Goal: Task Accomplishment & Management: Manage account settings

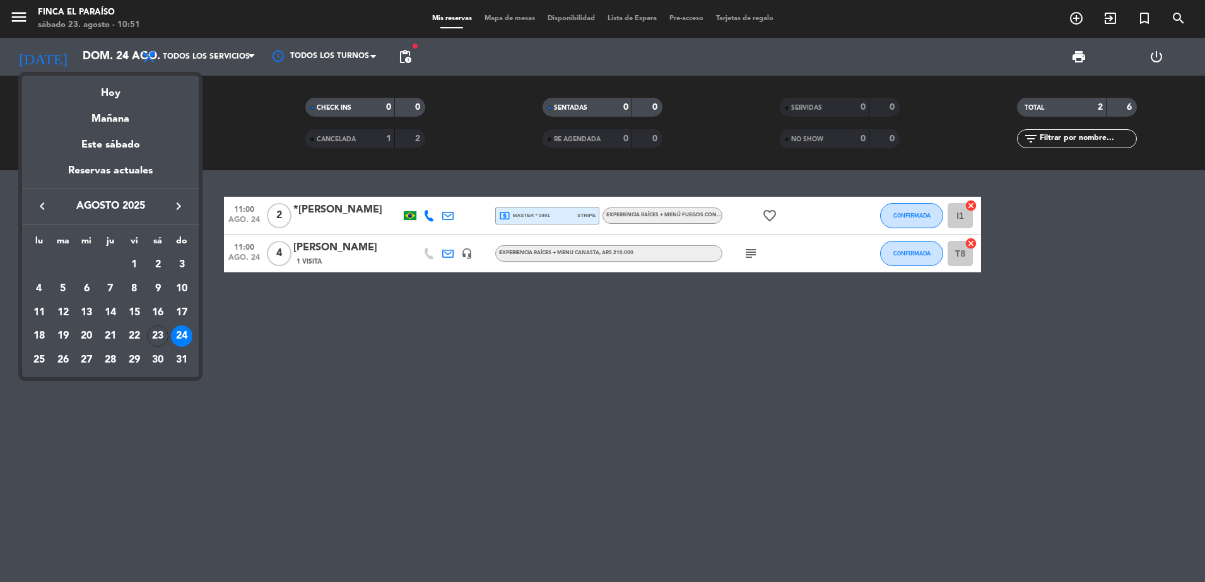
click at [115, 54] on div at bounding box center [602, 291] width 1205 height 582
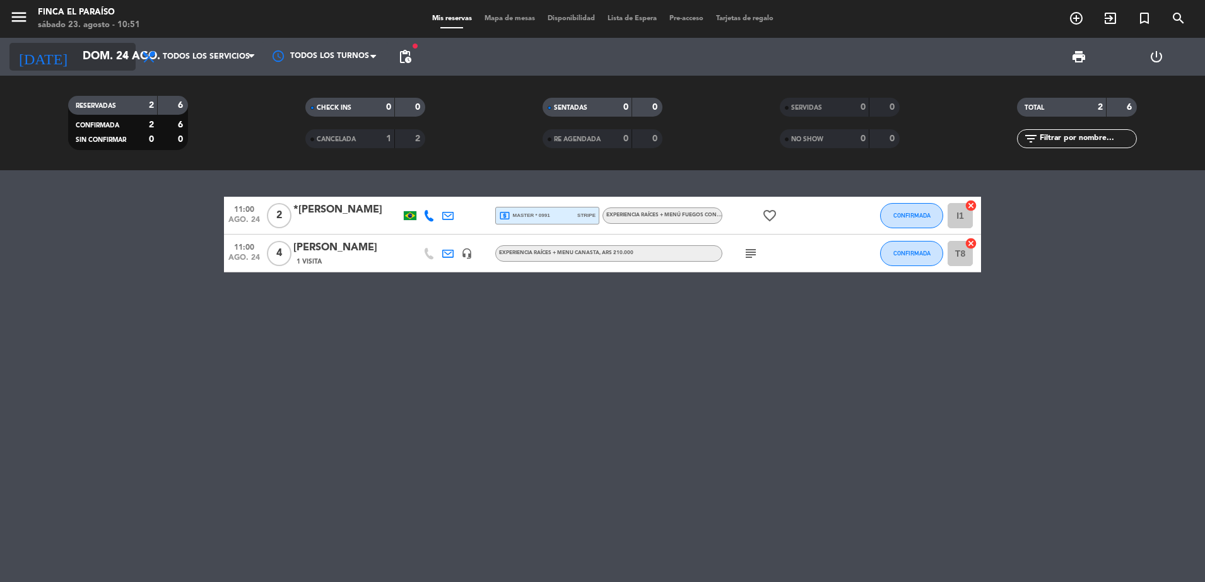
click at [100, 55] on input "dom. 24 ago." at bounding box center [149, 56] width 146 height 25
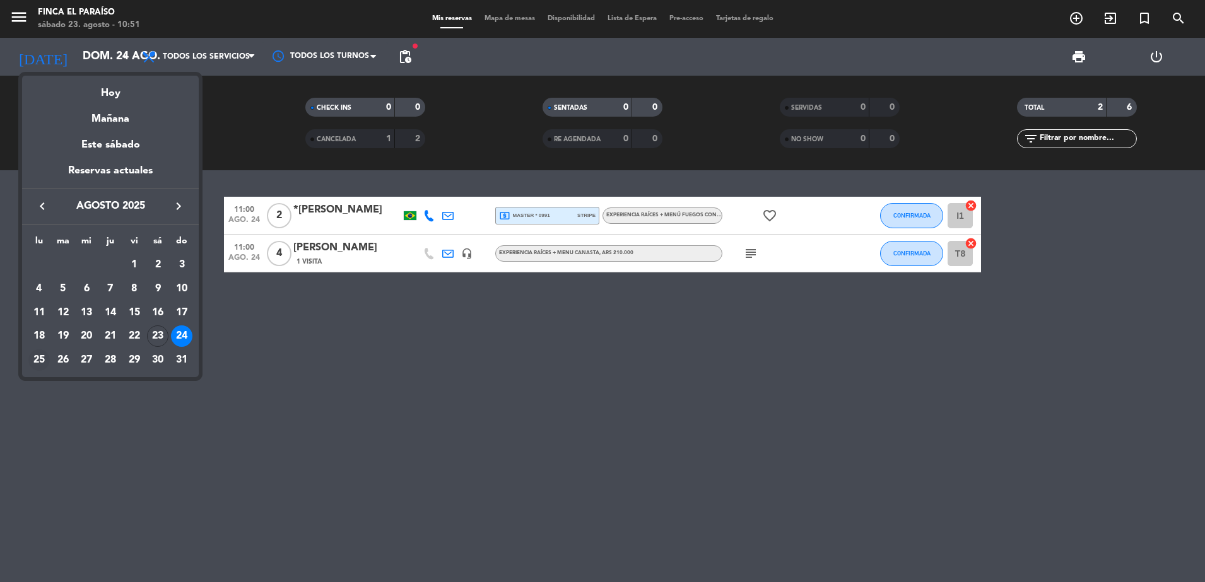
click at [37, 357] on div "25" at bounding box center [38, 360] width 21 height 21
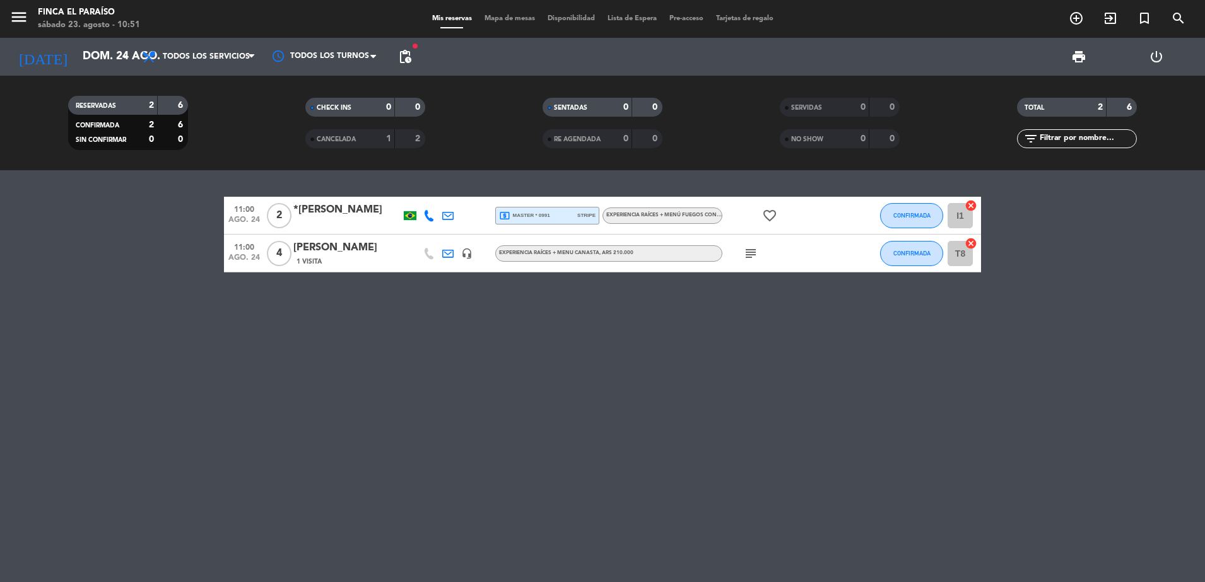
type input "lun. 25 ago."
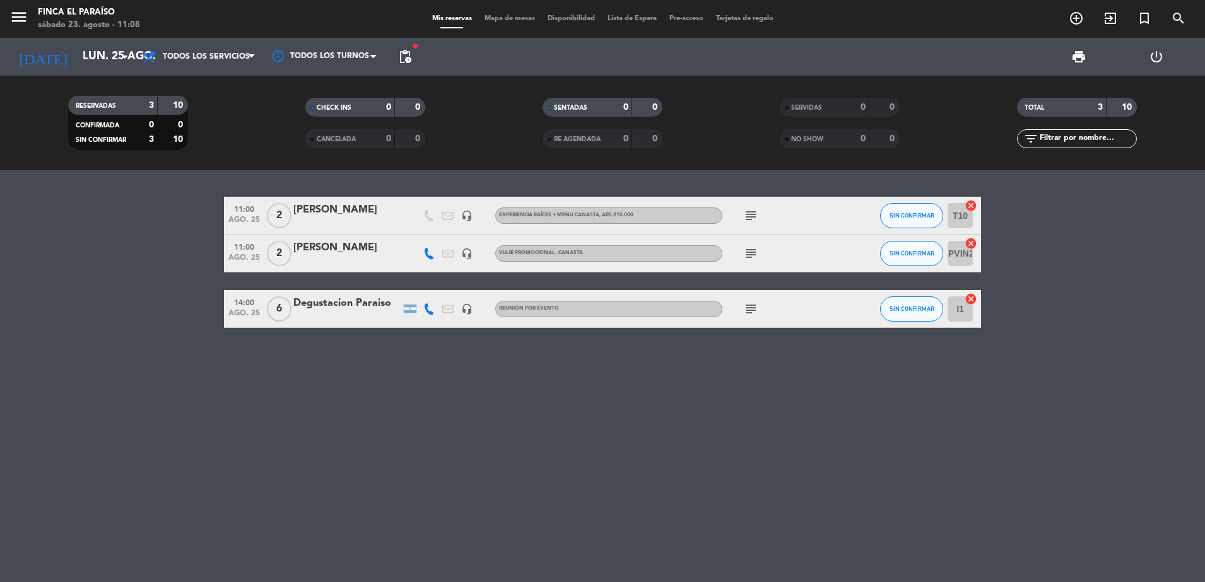
click at [343, 315] on div at bounding box center [346, 317] width 107 height 10
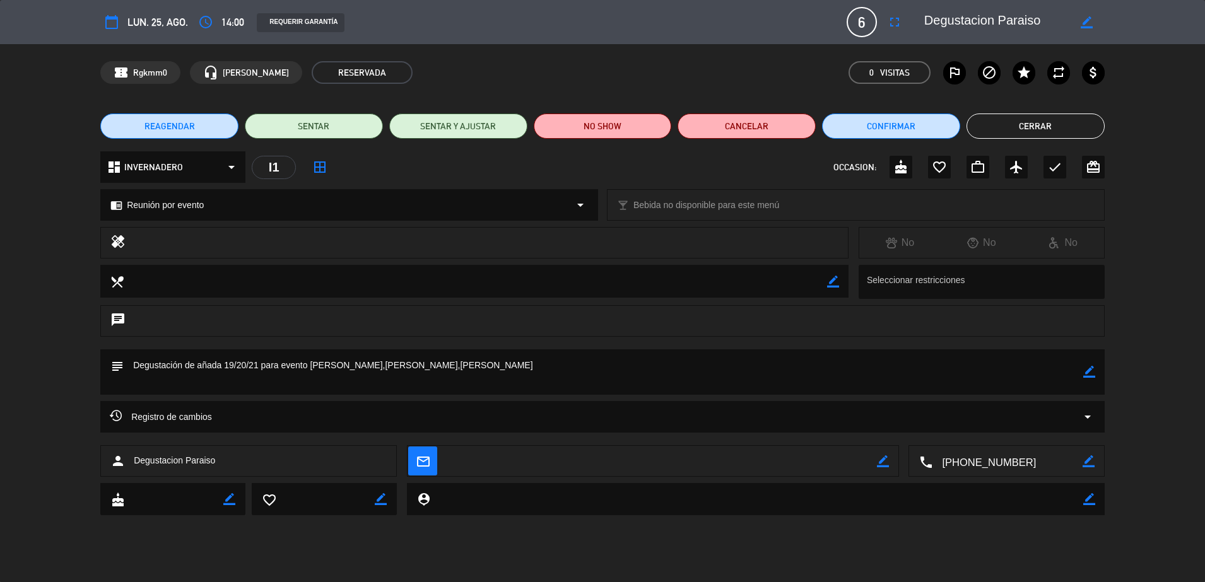
click at [1091, 382] on div "border_color" at bounding box center [1089, 372] width 12 height 45
click at [1089, 377] on icon "border_color" at bounding box center [1089, 372] width 12 height 12
click at [260, 365] on textarea at bounding box center [604, 372] width 960 height 45
click at [268, 379] on textarea at bounding box center [604, 372] width 960 height 45
click at [1088, 375] on icon at bounding box center [1089, 372] width 12 height 12
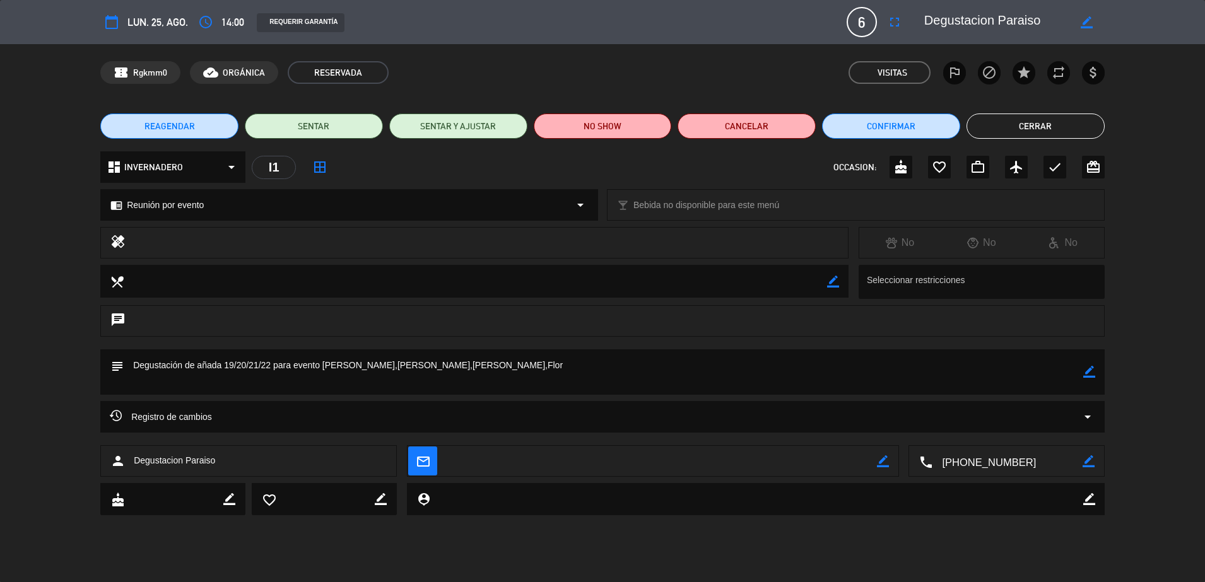
click at [1088, 375] on icon "border_color" at bounding box center [1089, 372] width 12 height 12
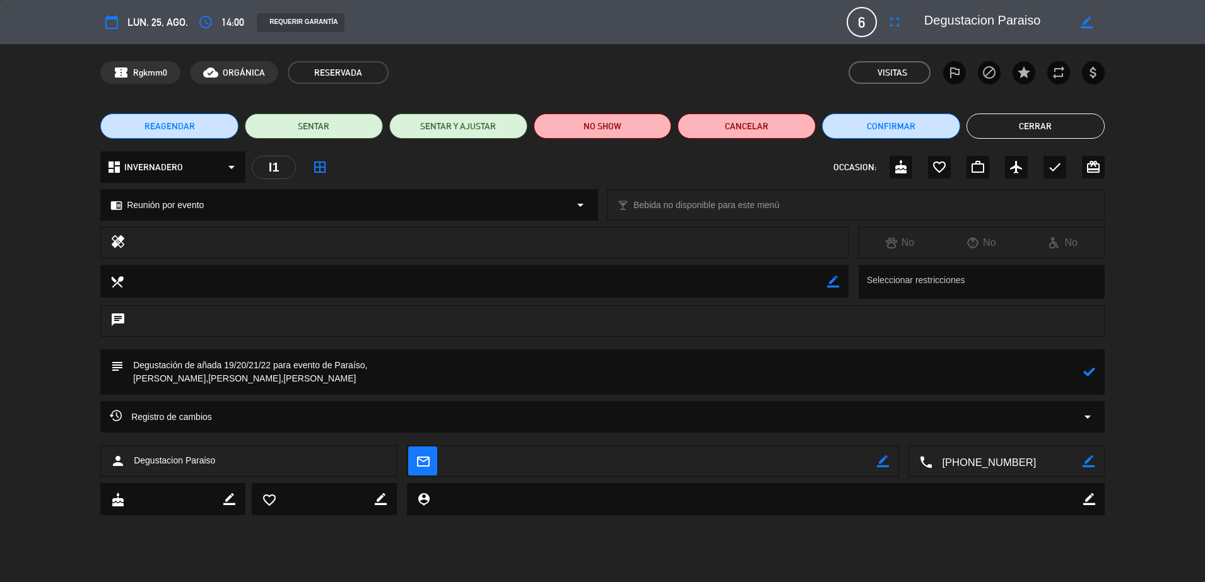
type textarea "Degustación de añada 19/20/21/22 para evento de Paraíso, [PERSON_NAME],[PERSON_…"
click at [1086, 373] on icon at bounding box center [1089, 372] width 12 height 12
click at [1033, 126] on button "Cerrar" at bounding box center [1036, 126] width 138 height 25
